Goal: Information Seeking & Learning: Learn about a topic

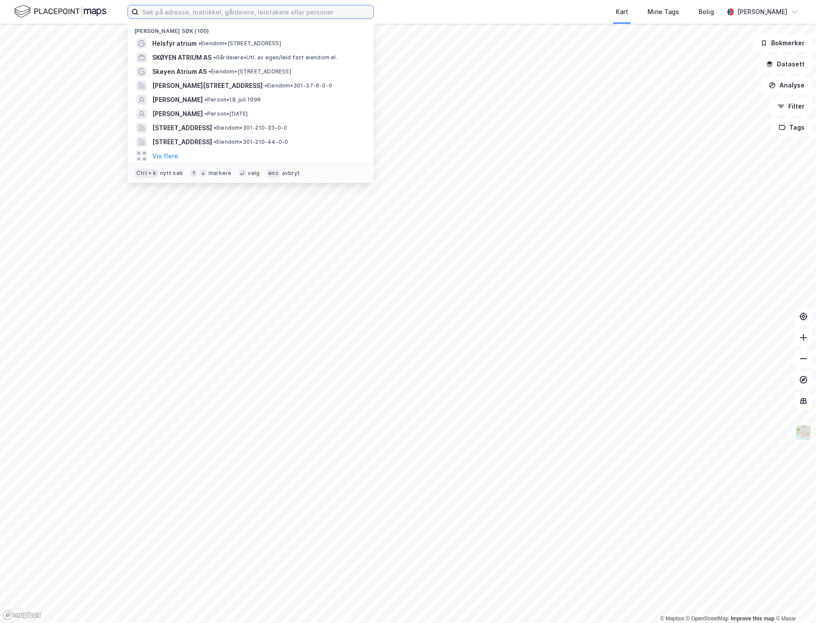
click at [175, 15] on input at bounding box center [255, 11] width 235 height 13
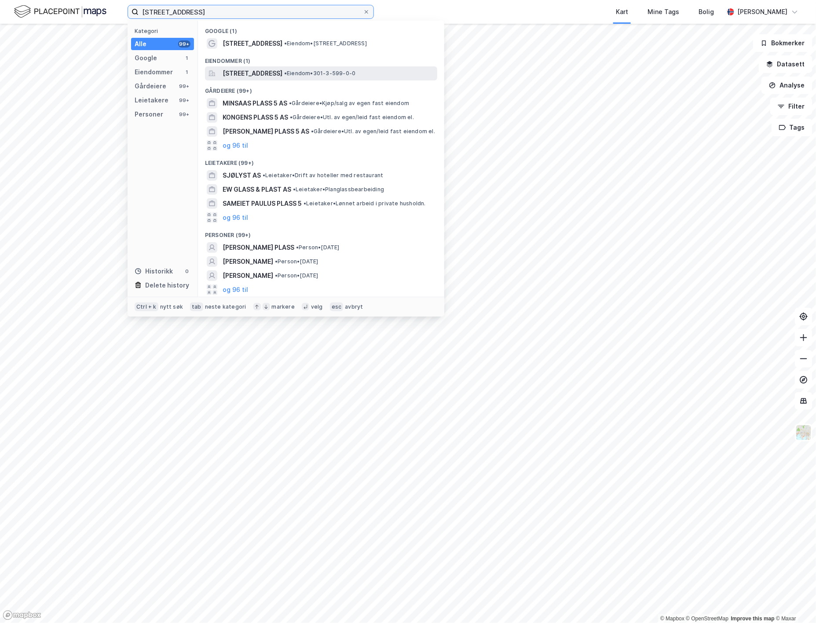
type input "[STREET_ADDRESS]"
click at [282, 71] on span "[STREET_ADDRESS]" at bounding box center [252, 73] width 60 height 11
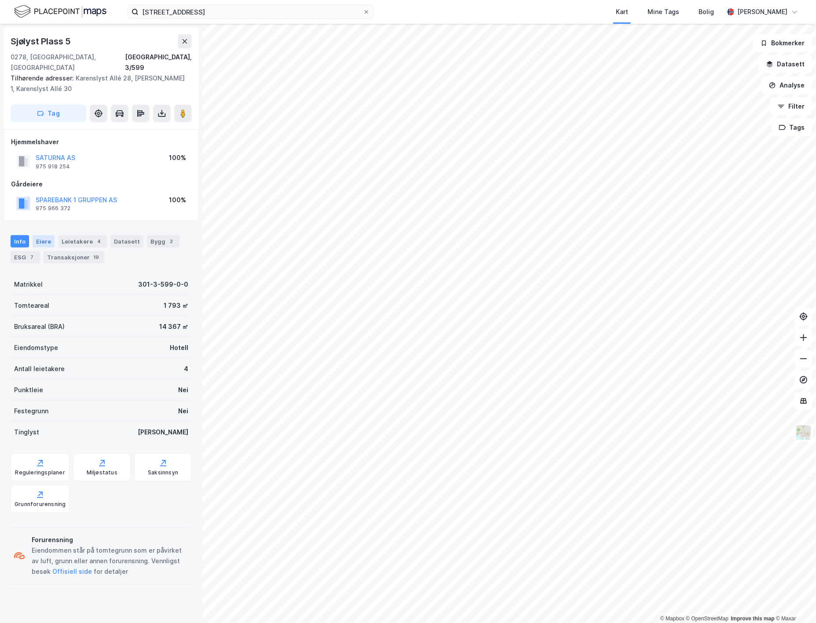
click at [45, 235] on div "Eiere" at bounding box center [44, 241] width 22 height 12
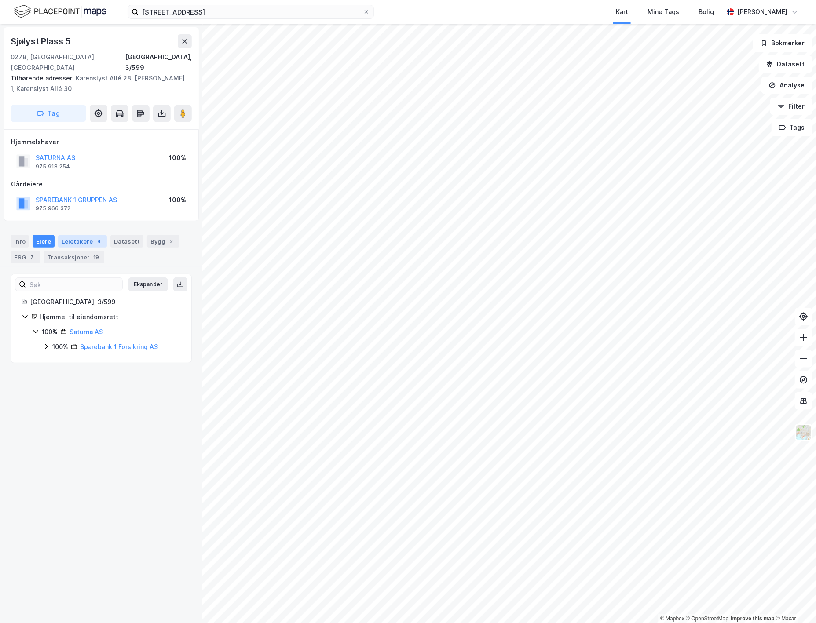
click at [87, 235] on div "Leietakere 4" at bounding box center [82, 241] width 49 height 12
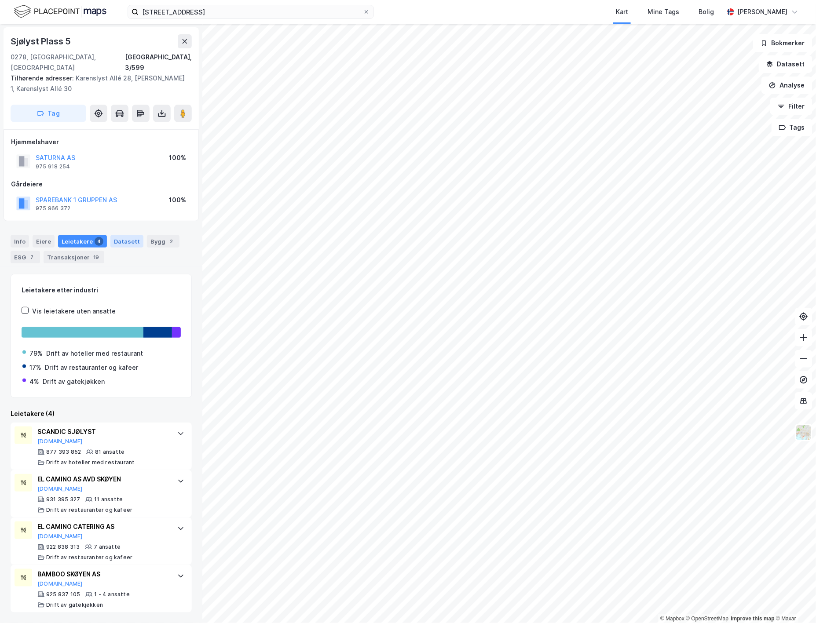
click at [126, 235] on div "Datasett" at bounding box center [126, 241] width 33 height 12
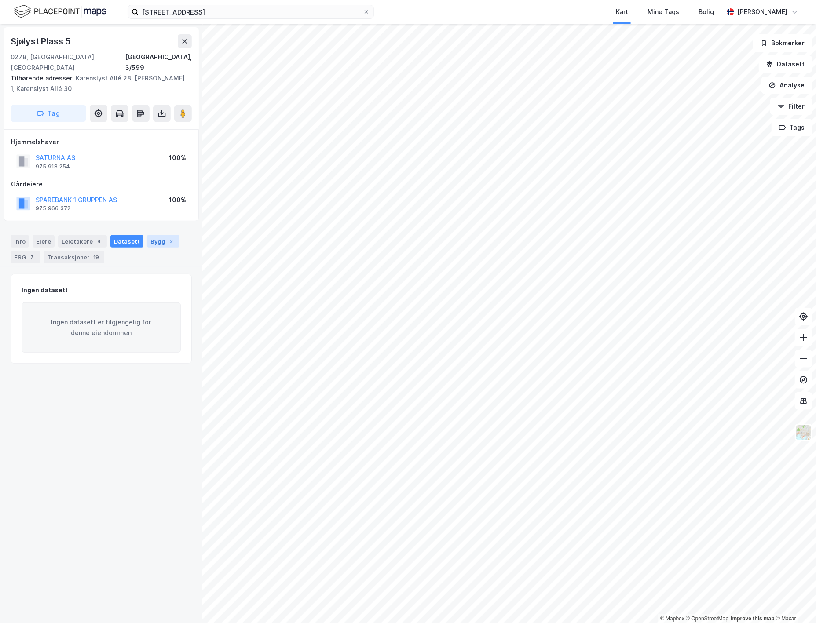
click at [147, 235] on div "Bygg 2" at bounding box center [163, 241] width 33 height 12
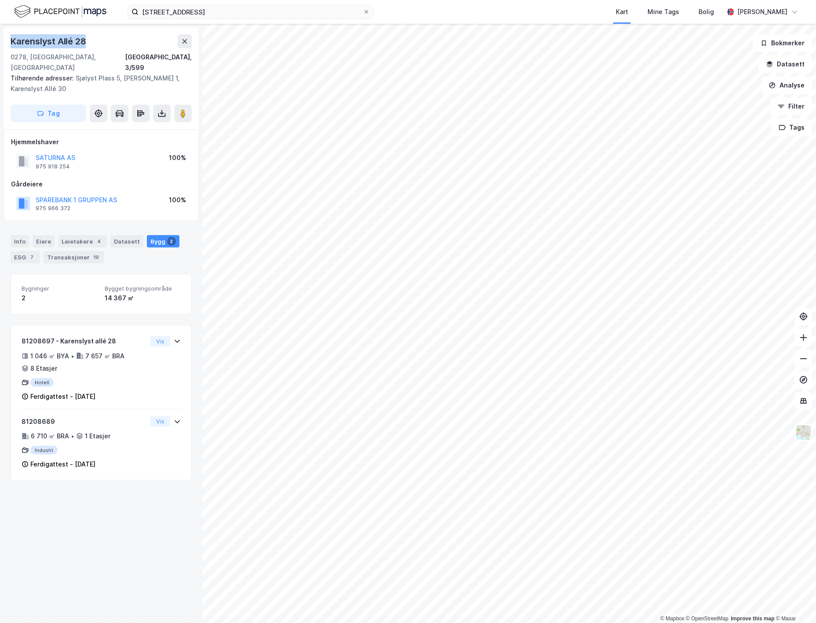
drag, startPoint x: 88, startPoint y: 40, endPoint x: 8, endPoint y: 42, distance: 80.0
click at [8, 42] on div "[STREET_ADDRESS], 3/599 Tilhørende adresser: [STREET_ADDRESS], Skabos Vei 1, Ka…" at bounding box center [101, 78] width 195 height 102
click at [103, 510] on div "Karenslyst Allé 28 [GEOGRAPHIC_DATA], 3/599 Tilhørende adresser: Sjølyst Plass …" at bounding box center [101, 323] width 202 height 599
